Goal: Entertainment & Leisure: Consume media (video, audio)

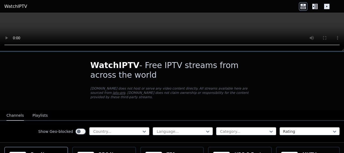
scroll to position [12, 0]
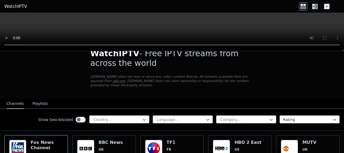
click at [317, 8] on icon at bounding box center [316, 6] width 3 height 5
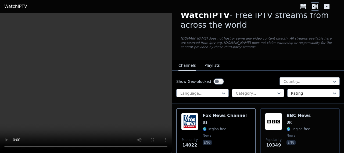
click at [304, 7] on icon at bounding box center [302, 7] width 5 height 3
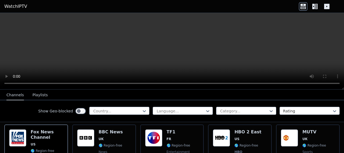
scroll to position [71, 0]
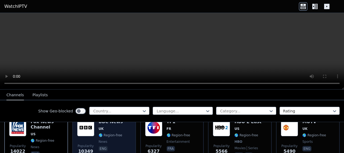
click at [86, 128] on img at bounding box center [85, 127] width 17 height 17
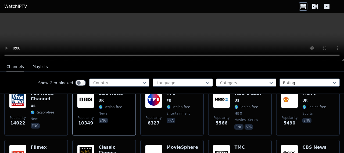
scroll to position [51, 0]
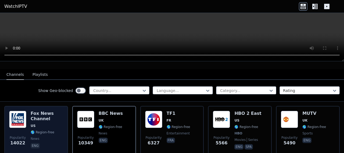
click at [17, 114] on img at bounding box center [17, 119] width 17 height 17
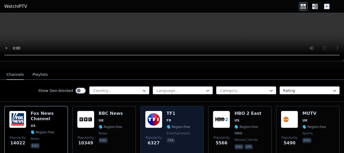
click at [156, 116] on img at bounding box center [153, 119] width 17 height 17
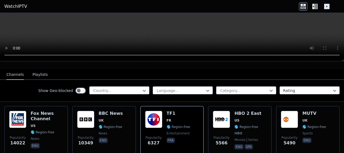
click at [15, 7] on link "WatchIPTV" at bounding box center [15, 6] width 23 height 6
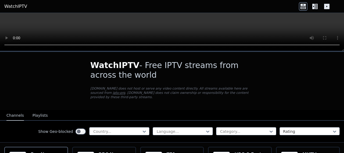
scroll to position [51, 0]
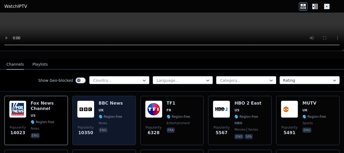
click at [83, 105] on img at bounding box center [85, 109] width 17 height 17
